Goal: Task Accomplishment & Management: Complete application form

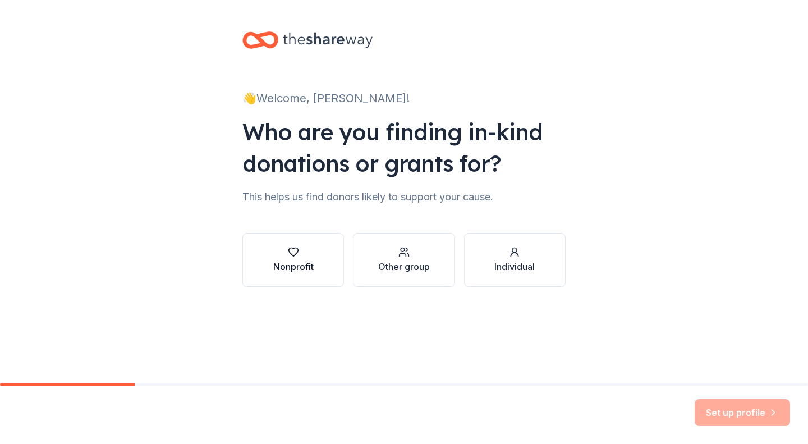
click at [300, 258] on div "Nonprofit" at bounding box center [293, 259] width 40 height 27
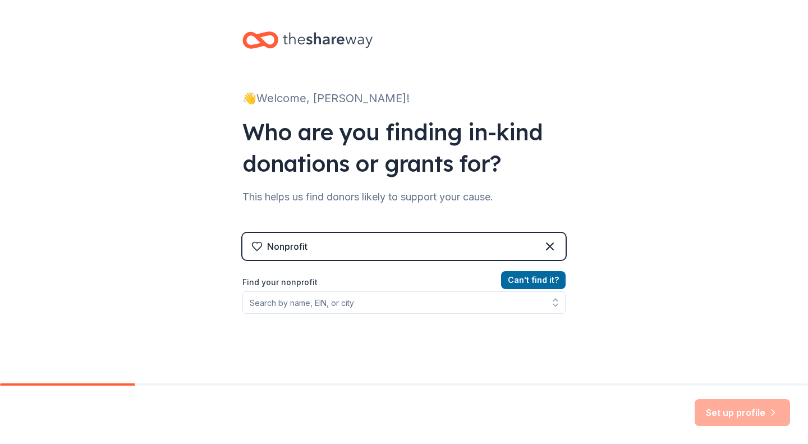
click at [368, 253] on div "Nonprofit" at bounding box center [403, 246] width 323 height 27
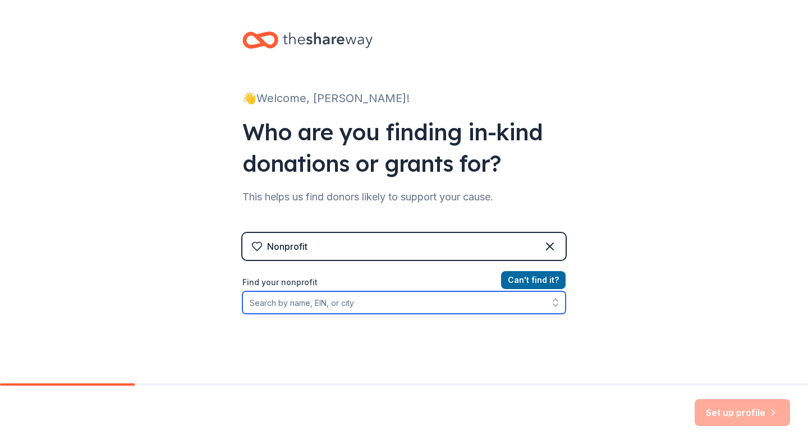
click at [331, 301] on input "Find your nonprofit" at bounding box center [403, 302] width 323 height 22
type input "[GEOGRAPHIC_DATA]-[GEOGRAPHIC_DATA]"
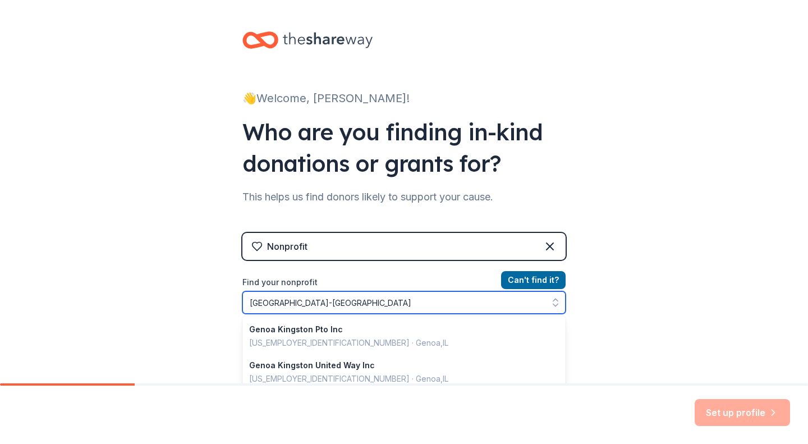
click at [316, 301] on input "[GEOGRAPHIC_DATA]-[GEOGRAPHIC_DATA]" at bounding box center [403, 302] width 323 height 22
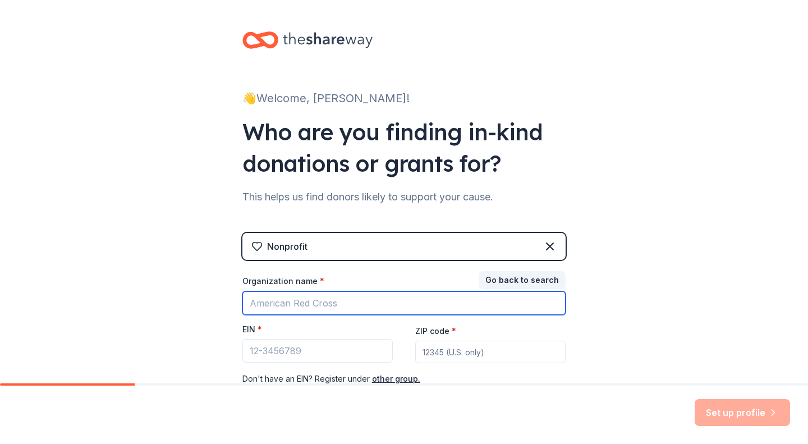
click at [281, 305] on input "Organization name *" at bounding box center [403, 303] width 323 height 24
type input "genoa-[GEOGRAPHIC_DATA]"
